Goal: Register for event/course

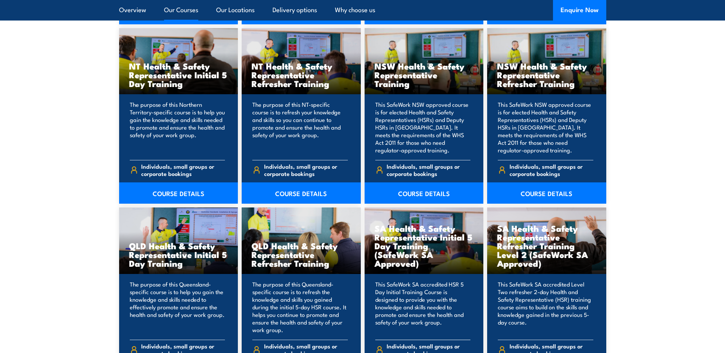
scroll to position [837, 0]
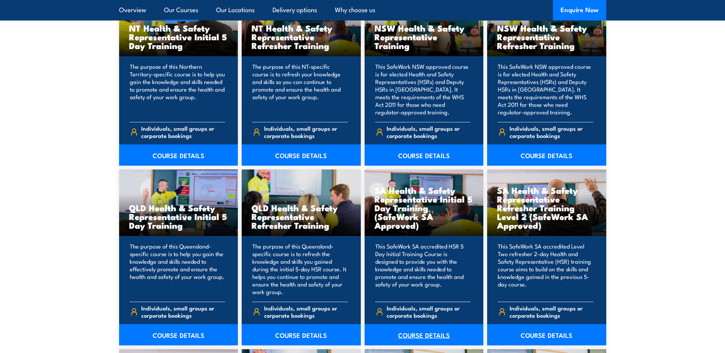
click at [407, 334] on link "COURSE DETAILS" at bounding box center [423, 335] width 119 height 21
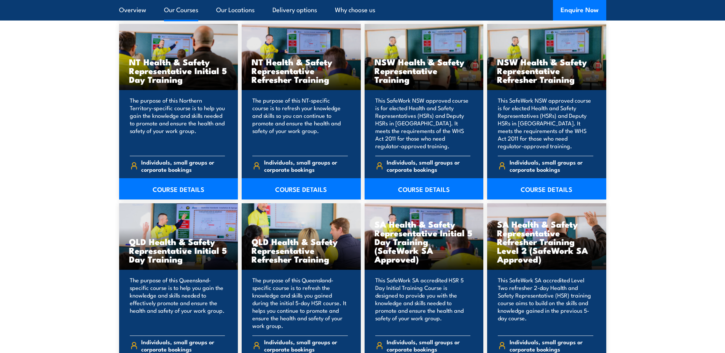
scroll to position [765, 0]
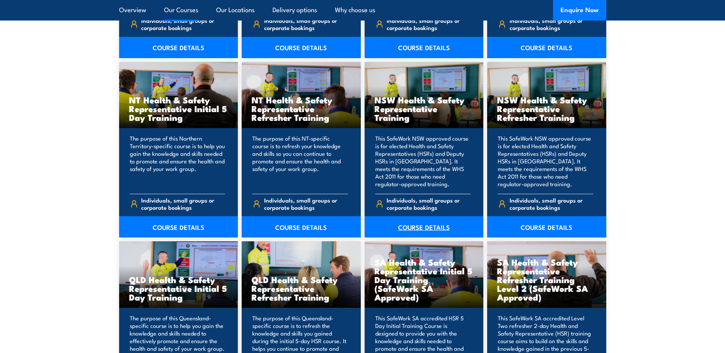
click at [433, 229] on link "COURSE DETAILS" at bounding box center [423, 226] width 119 height 21
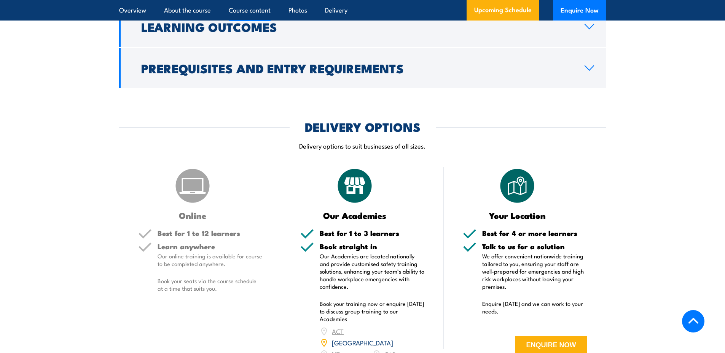
scroll to position [1027, 0]
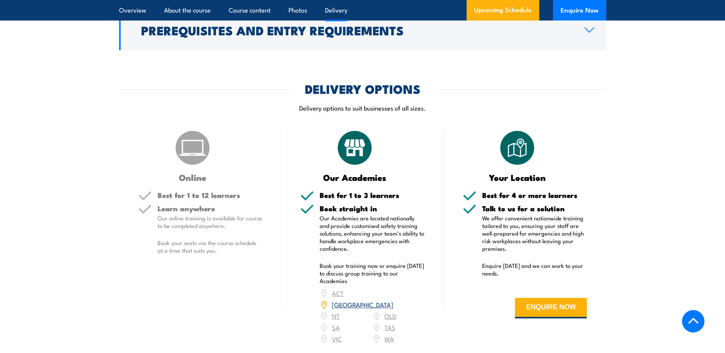
click at [389, 303] on link "[GEOGRAPHIC_DATA]" at bounding box center [362, 304] width 61 height 9
